Goal: Find specific page/section: Find specific page/section

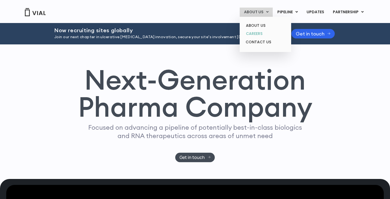
click at [259, 32] on link "CAREERS" at bounding box center [265, 34] width 47 height 8
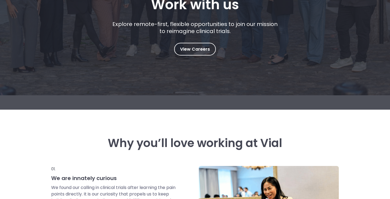
scroll to position [127, 0]
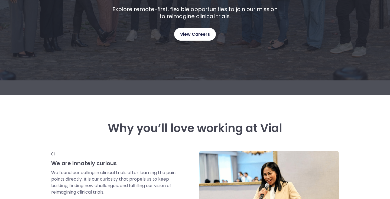
click at [191, 32] on span "View Careers" at bounding box center [195, 34] width 30 height 7
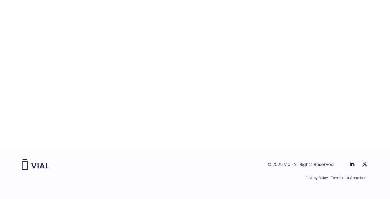
scroll to position [862, 0]
